Goal: Navigation & Orientation: Find specific page/section

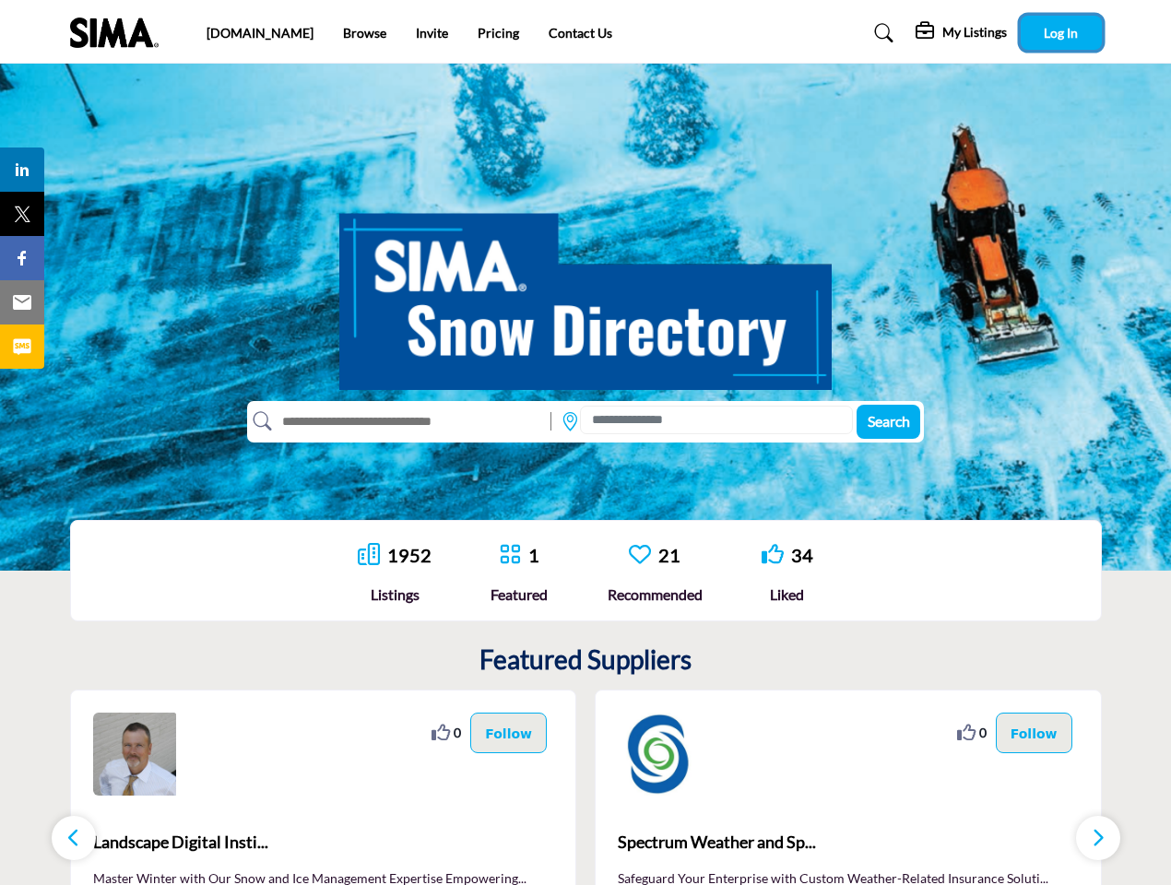
click at [1061, 32] on span "Log In" at bounding box center [1061, 33] width 34 height 16
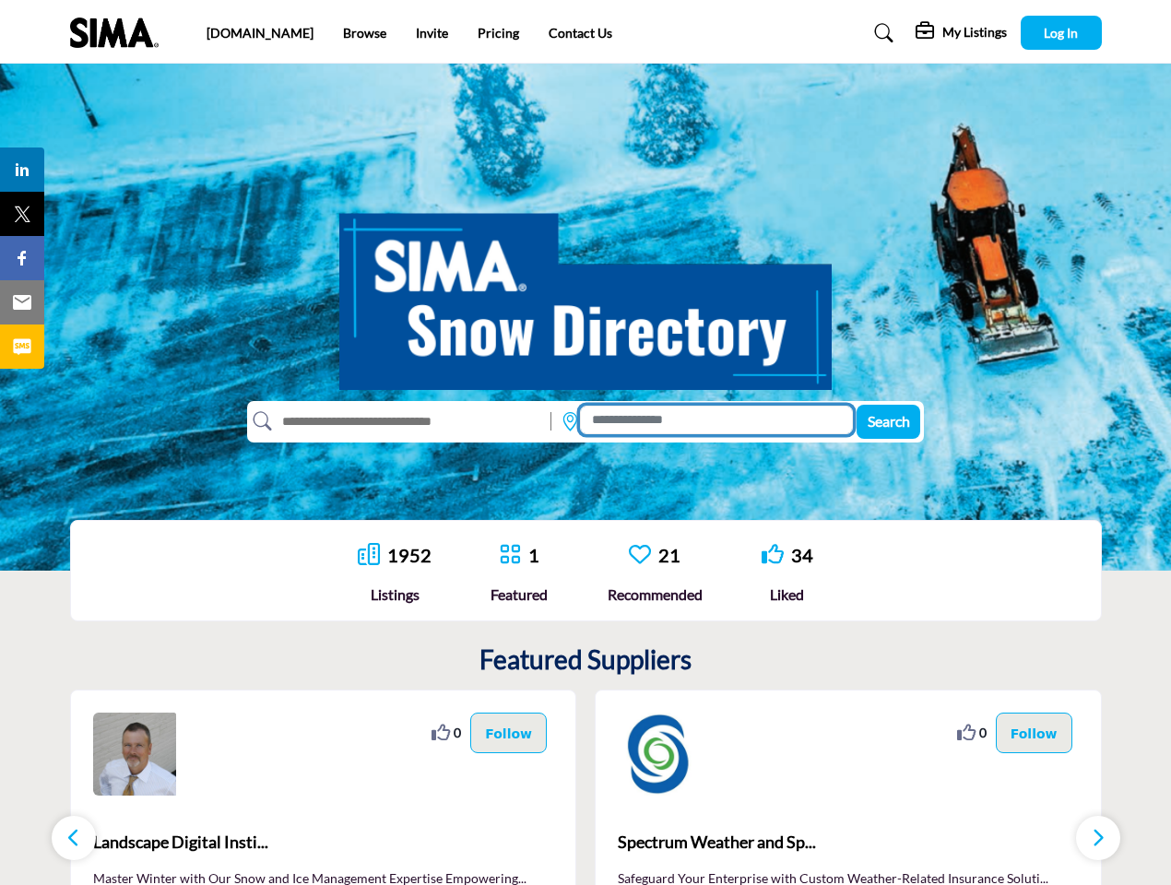
click at [715, 420] on input at bounding box center [716, 420] width 273 height 29
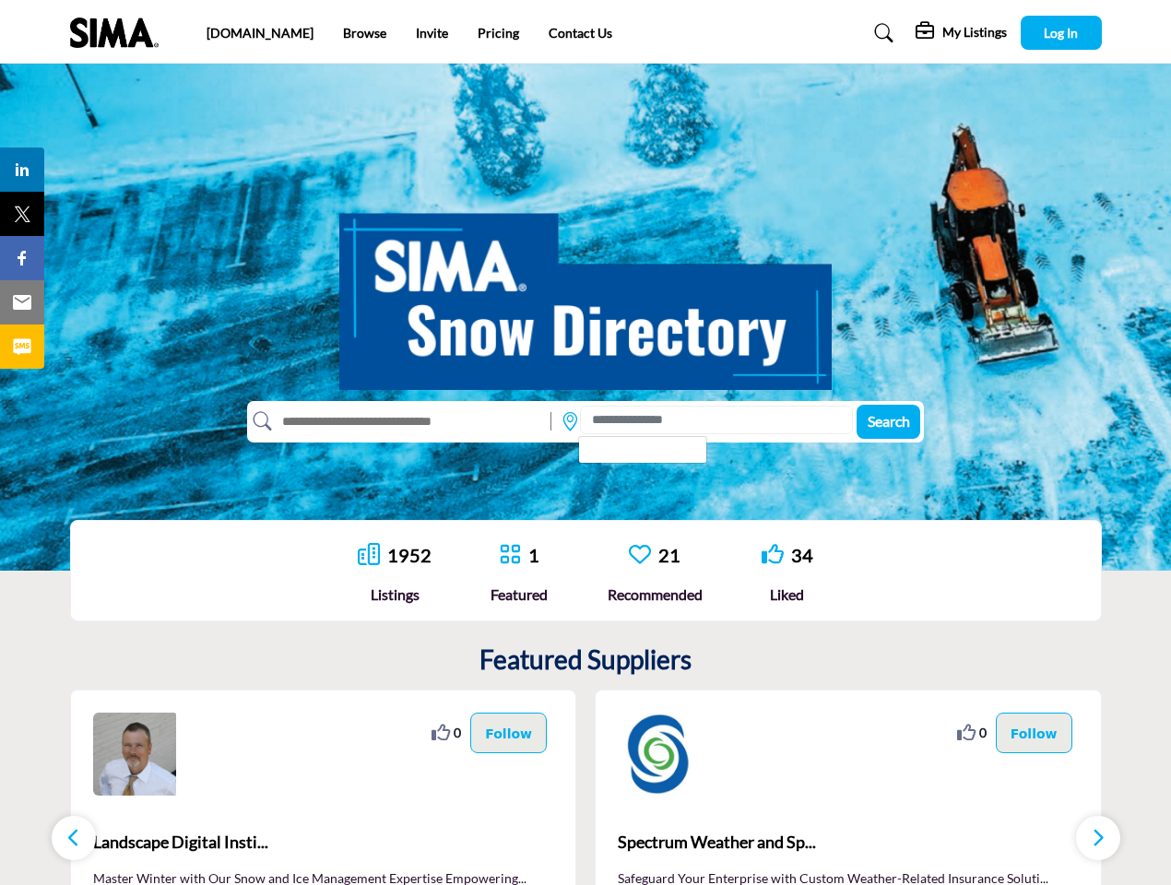
click at [450, 732] on icon at bounding box center [440, 733] width 18 height 18
click at [512, 733] on p "Follow" at bounding box center [508, 733] width 47 height 20
click at [324, 843] on span "Landscape Digital Insti..." at bounding box center [323, 842] width 461 height 25
click at [975, 732] on icon at bounding box center [966, 733] width 18 height 18
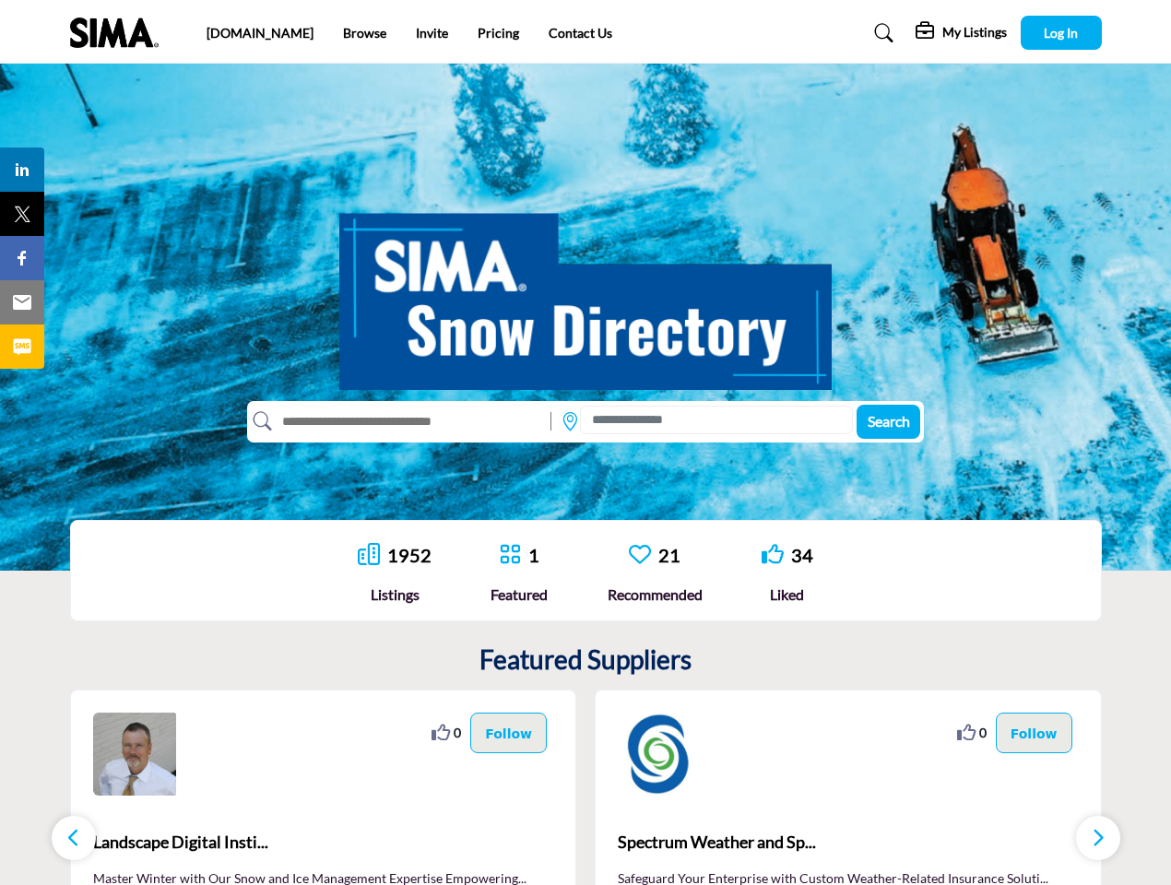
click at [1037, 733] on p "Follow" at bounding box center [1033, 733] width 47 height 20
click at [848, 843] on span "Spectrum Weather and Sp..." at bounding box center [848, 842] width 461 height 25
click at [74, 838] on icon "button" at bounding box center [73, 837] width 15 height 23
